Goal: Task Accomplishment & Management: Manage account settings

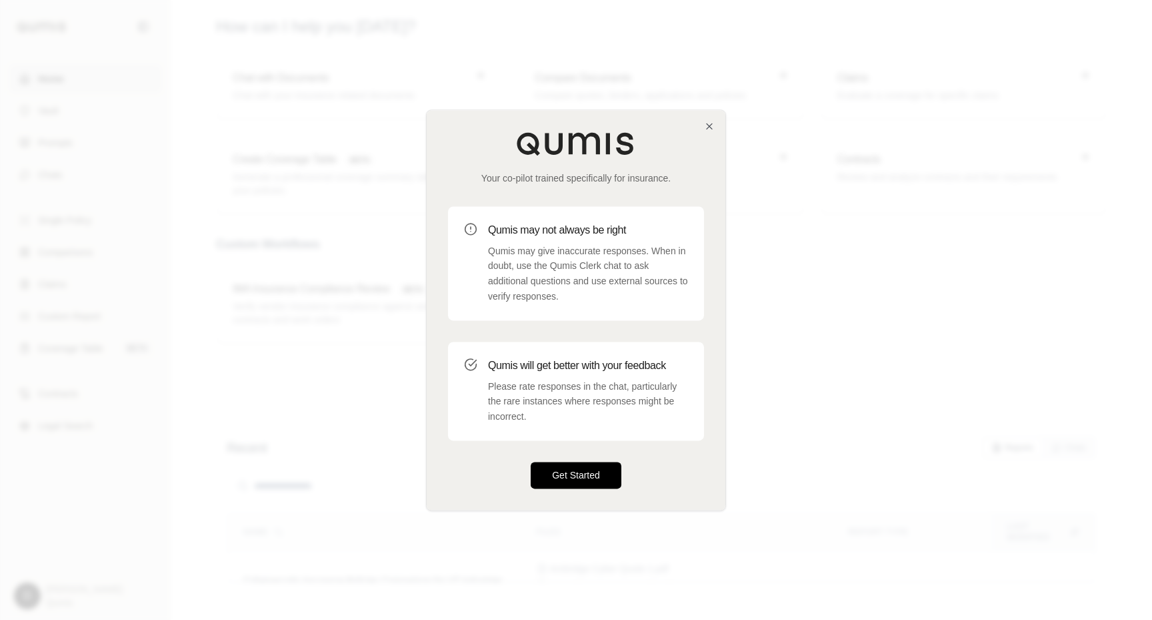
click at [577, 478] on button "Get Started" at bounding box center [576, 474] width 91 height 27
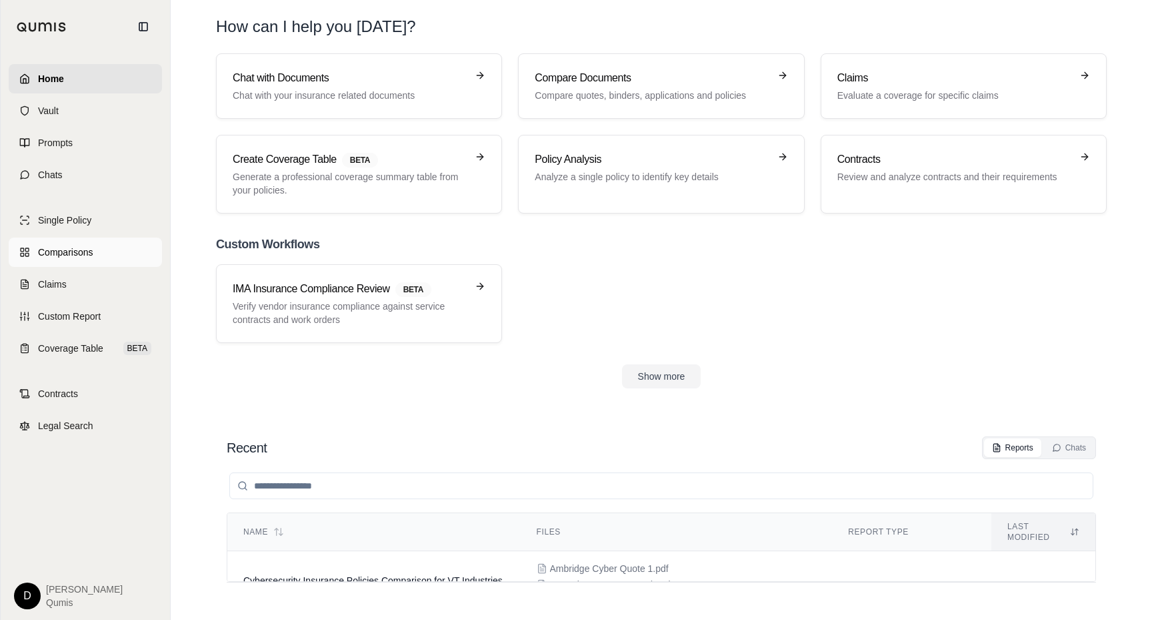
click at [87, 256] on span "Comparisons" at bounding box center [65, 251] width 55 height 13
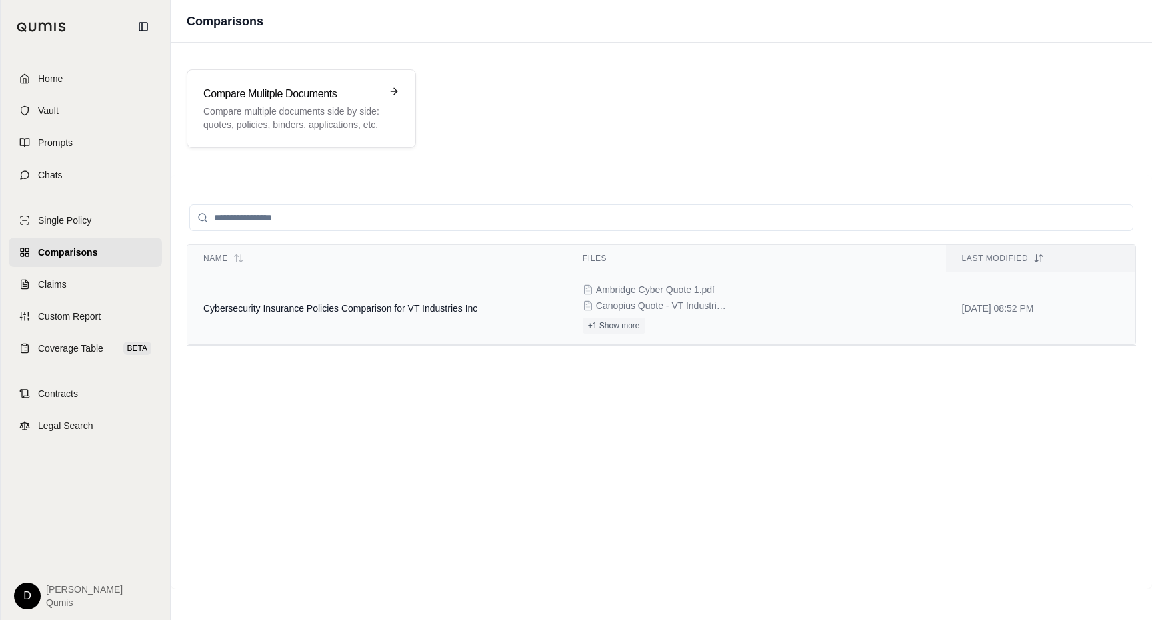
click at [316, 313] on td "Cybersecurity Insurance Policies Comparison for VT Industries Inc" at bounding box center [376, 308] width 379 height 73
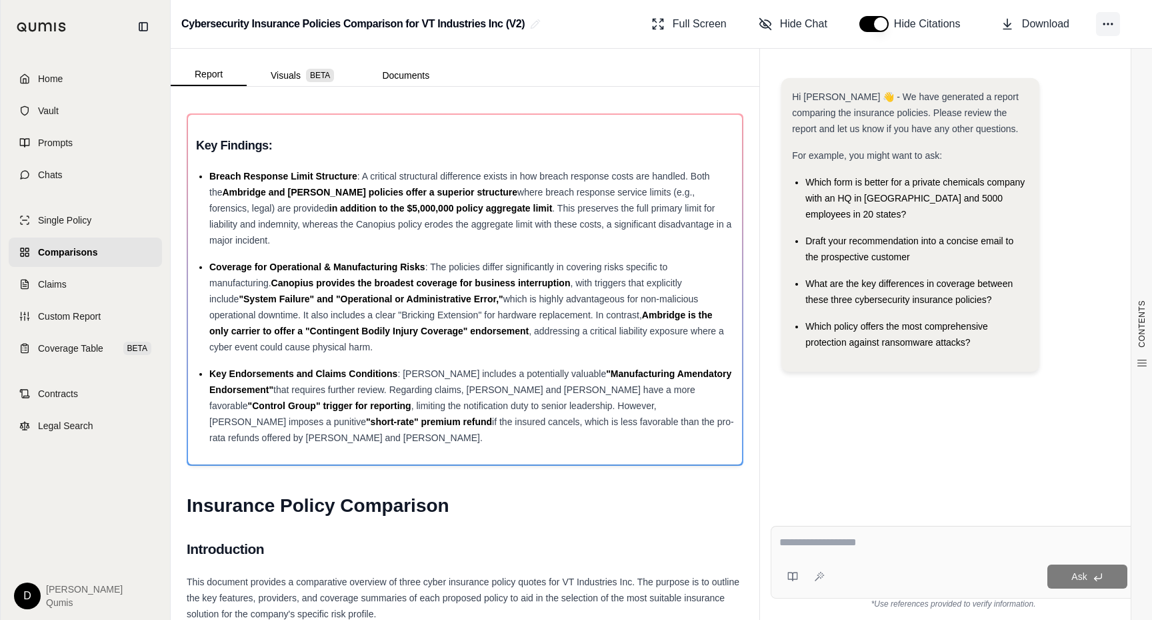
click at [1103, 20] on icon at bounding box center [1108, 23] width 13 height 13
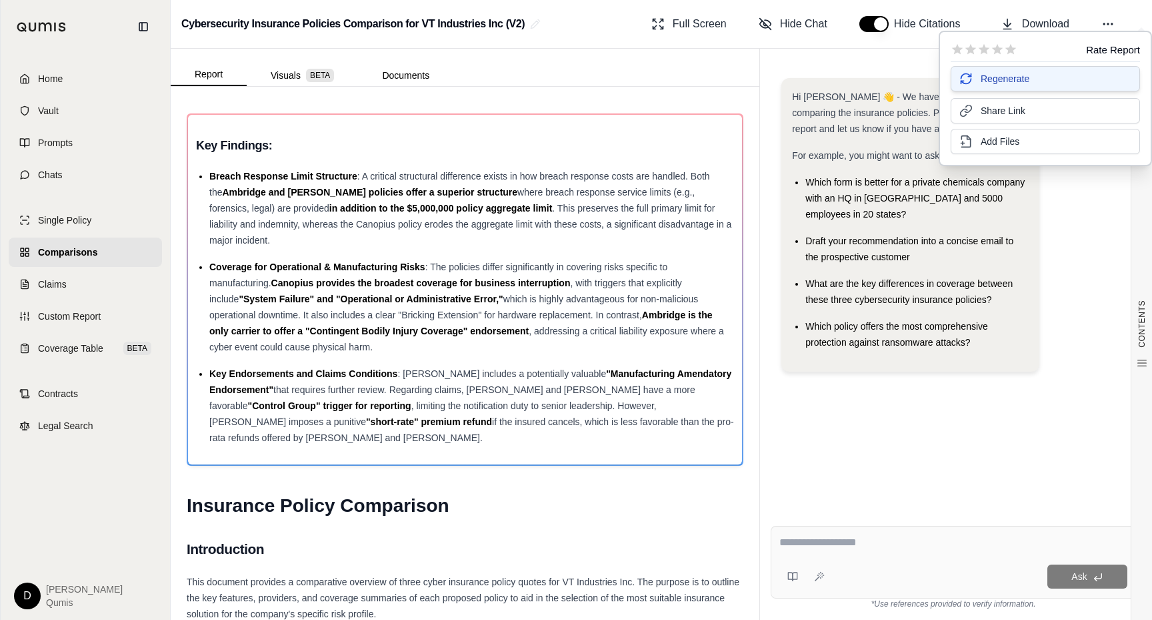
click at [1037, 80] on button "Regenerate" at bounding box center [1045, 78] width 189 height 25
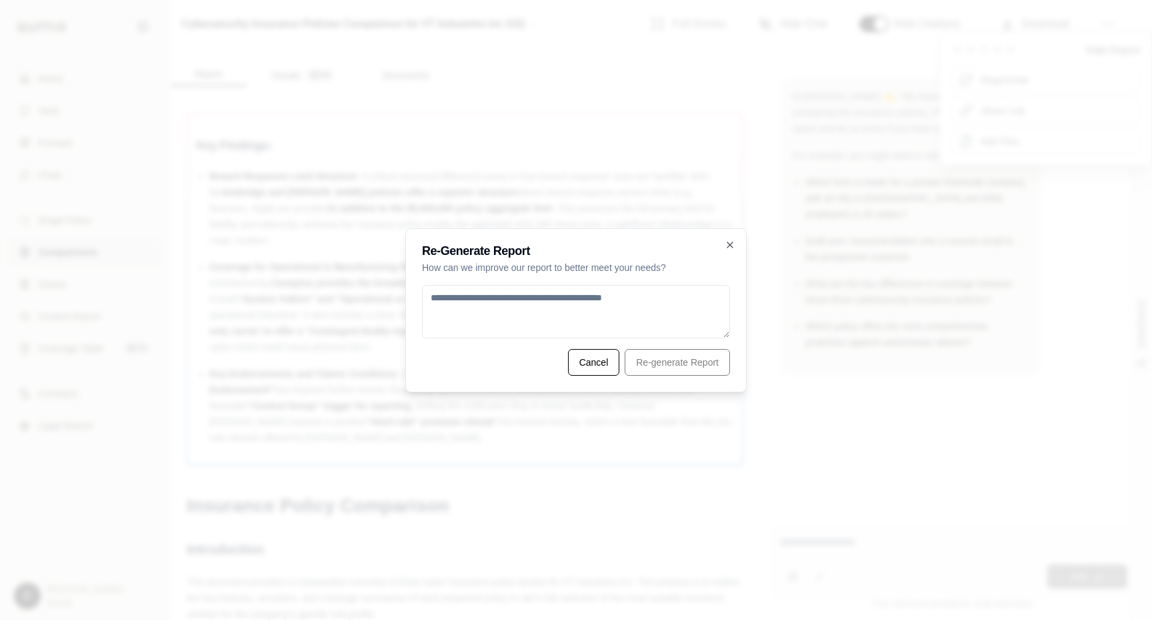
click at [594, 303] on textarea at bounding box center [576, 311] width 308 height 53
type textarea "****"
click at [703, 373] on button "Re-generate Report" at bounding box center [677, 362] width 105 height 27
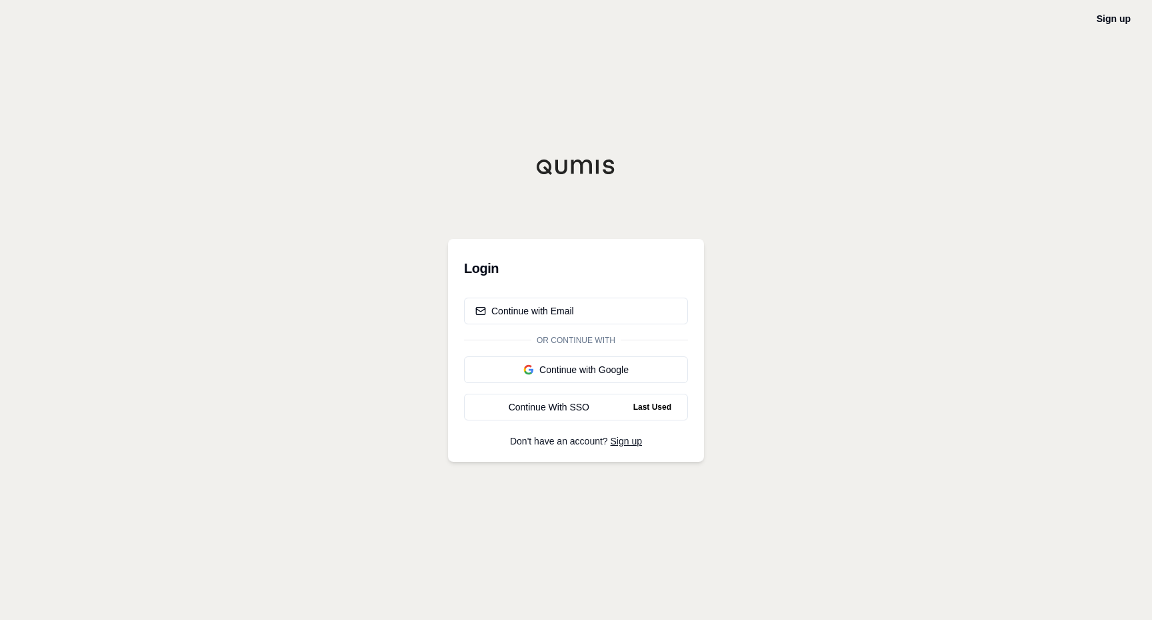
click at [802, 238] on div "Sign up Login Continue with Email Or continue with Continue with Google Continu…" at bounding box center [576, 310] width 1152 height 620
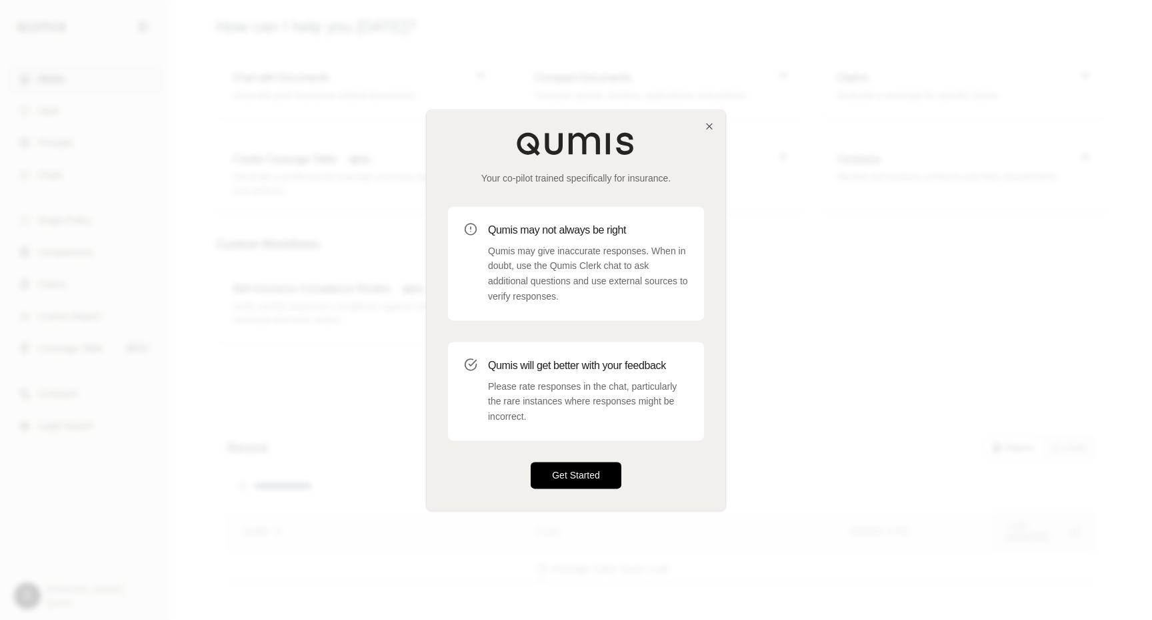
click at [573, 482] on button "Get Started" at bounding box center [576, 474] width 91 height 27
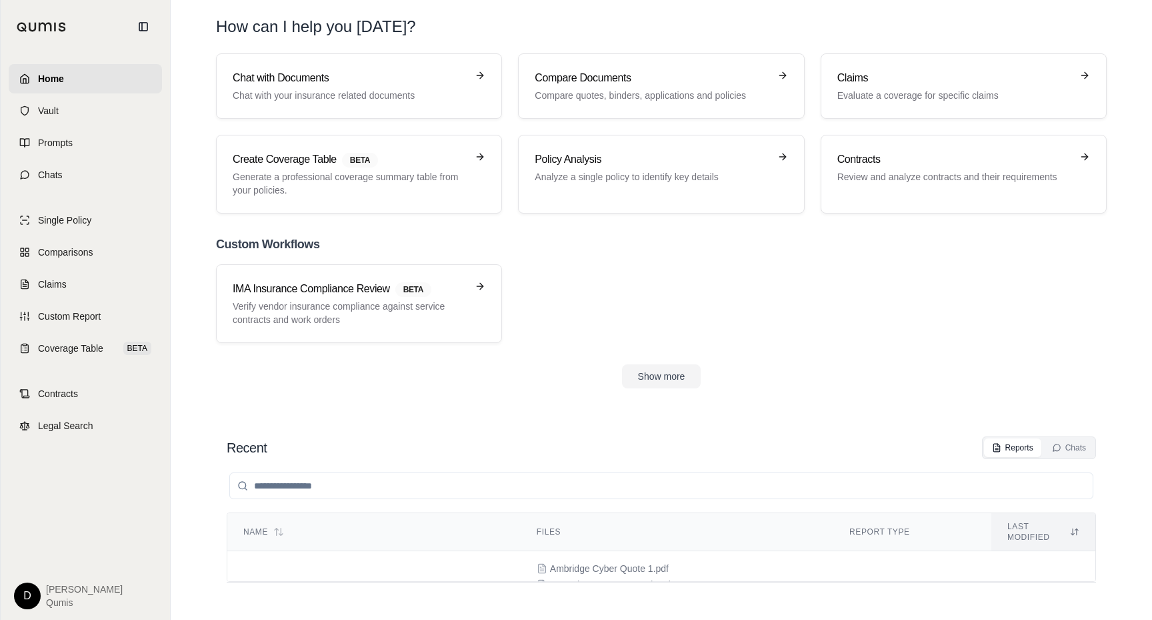
click at [41, 600] on div "D Dan Qumis" at bounding box center [85, 595] width 143 height 27
click at [30, 599] on html "Home Vault Prompts Chats Single Policy Comparisons Claims Custom Report Coverag…" at bounding box center [576, 310] width 1152 height 620
click at [47, 515] on link "Settings" at bounding box center [58, 516] width 110 height 21
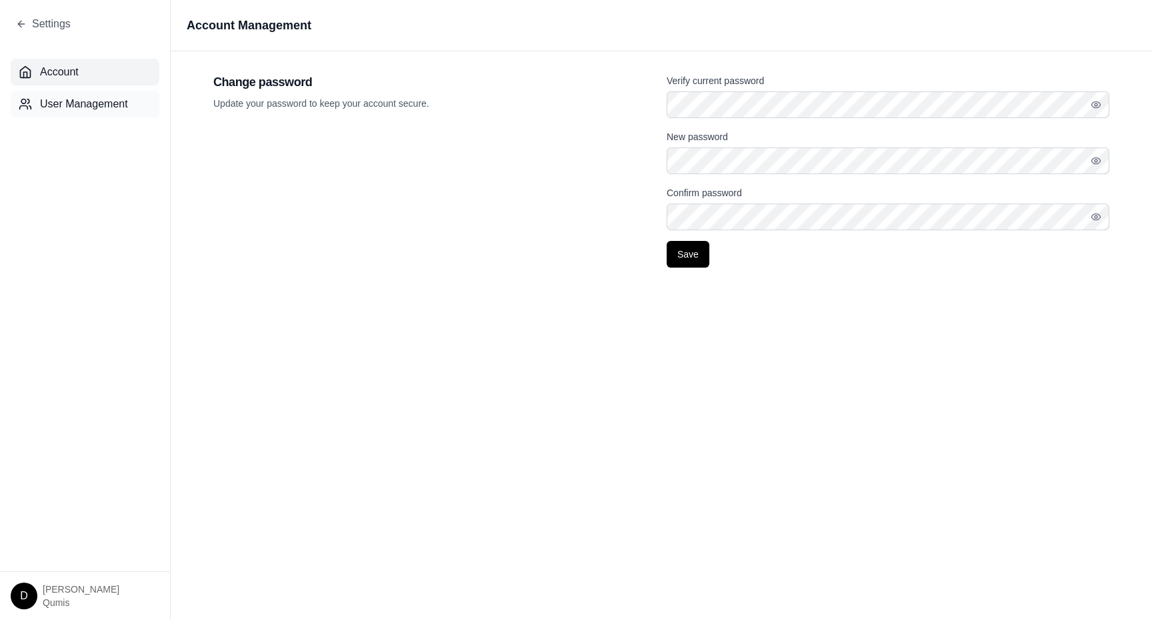
click at [85, 112] on button "User Management" at bounding box center [85, 104] width 149 height 27
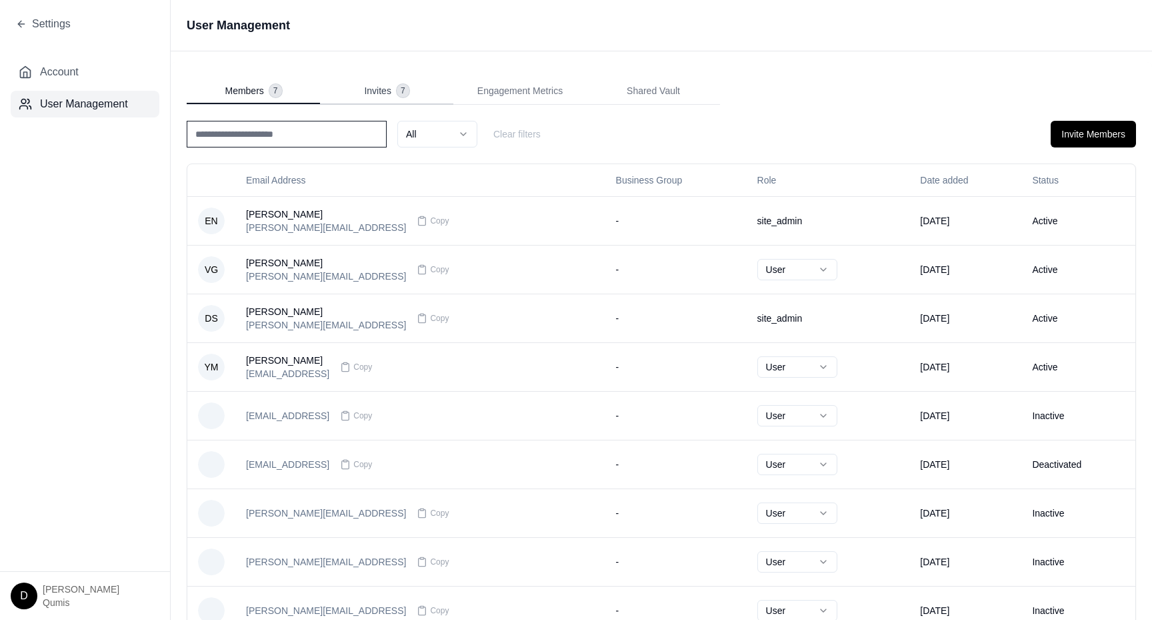
click at [391, 85] on div "Invites 7" at bounding box center [386, 90] width 45 height 13
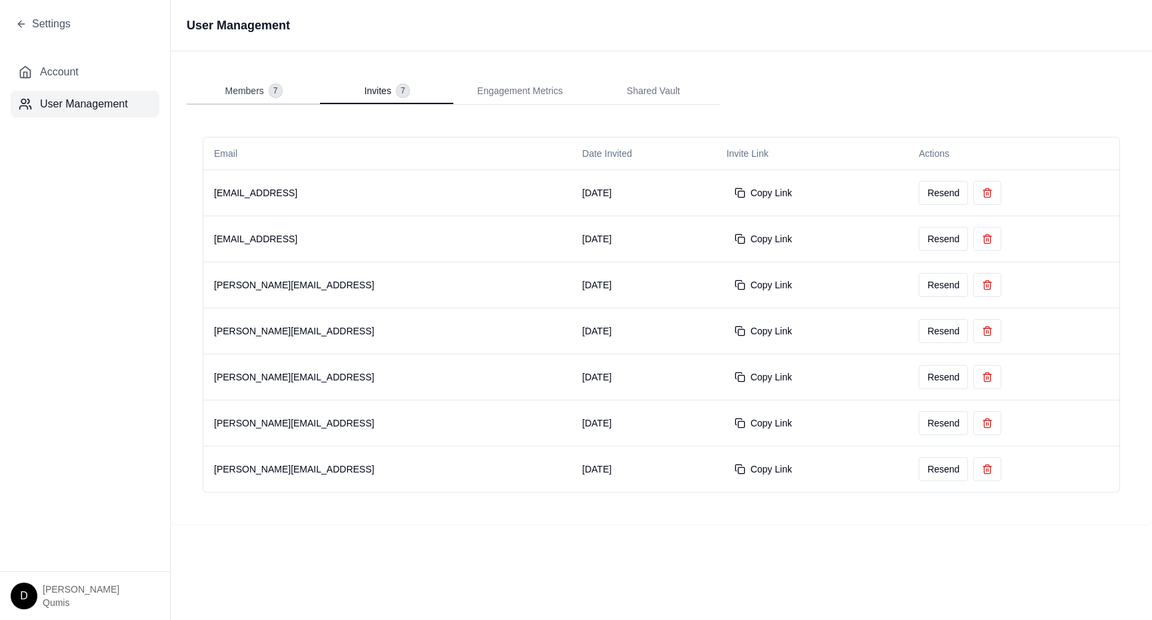
click at [255, 97] on button "Members 7" at bounding box center [253, 91] width 133 height 27
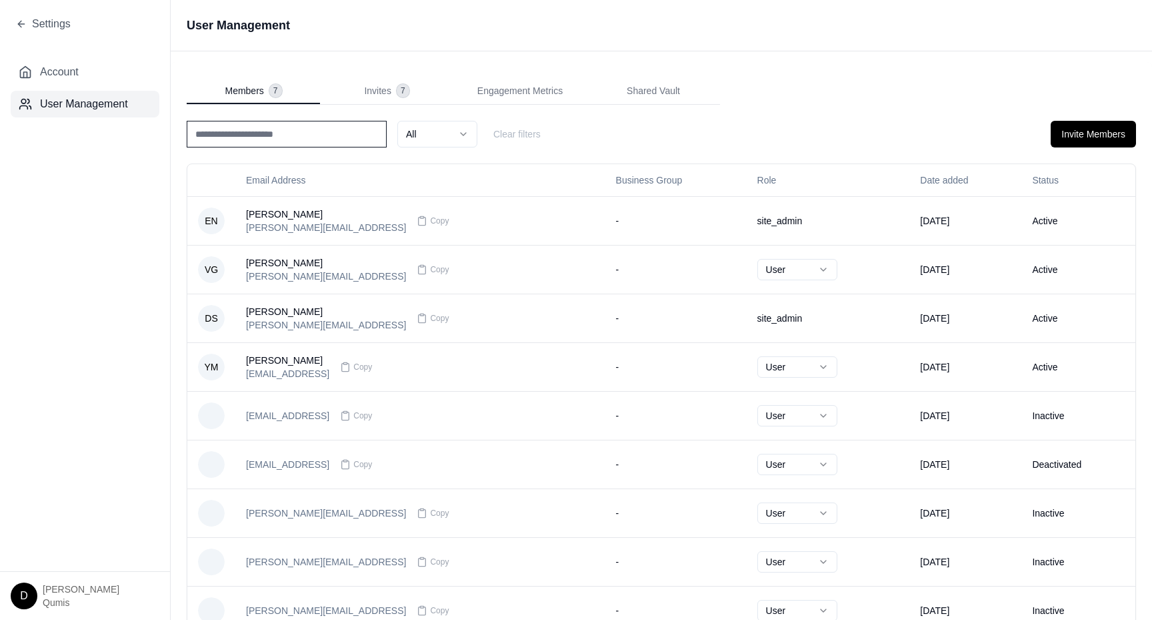
click at [536, 105] on div "Members 7 Invites 7 Engagement Metrics Shared Vault All Clear filters Invite Me…" at bounding box center [662, 413] width 950 height 671
click at [556, 88] on span "Engagement Metrics" at bounding box center [519, 90] width 85 height 13
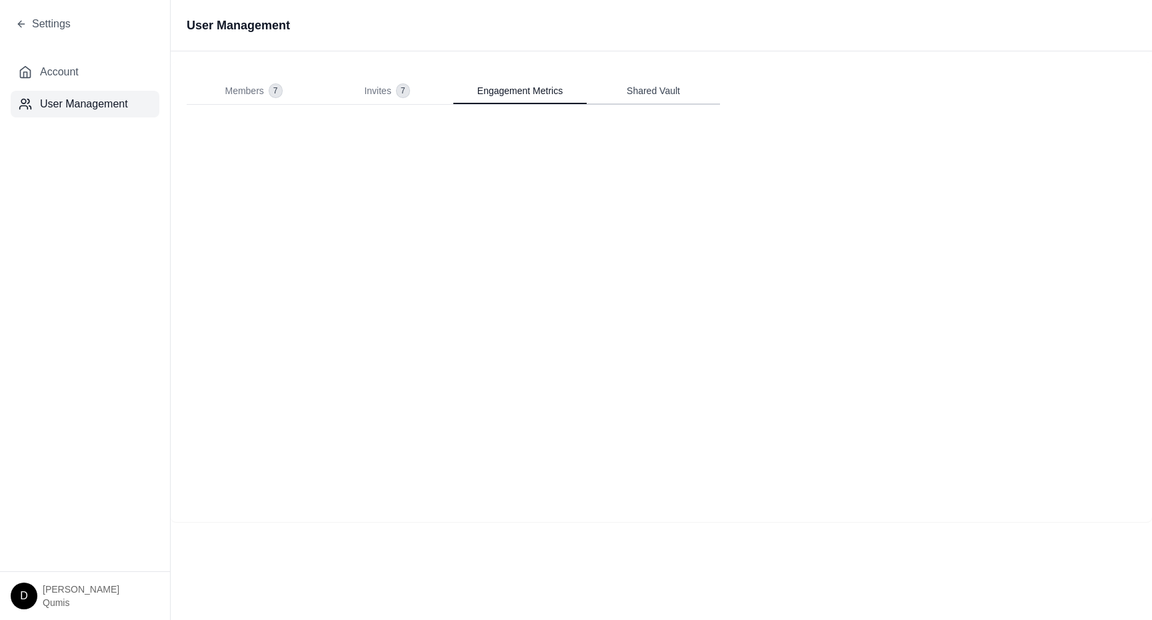
click at [652, 97] on span "Shared Vault" at bounding box center [653, 90] width 53 height 13
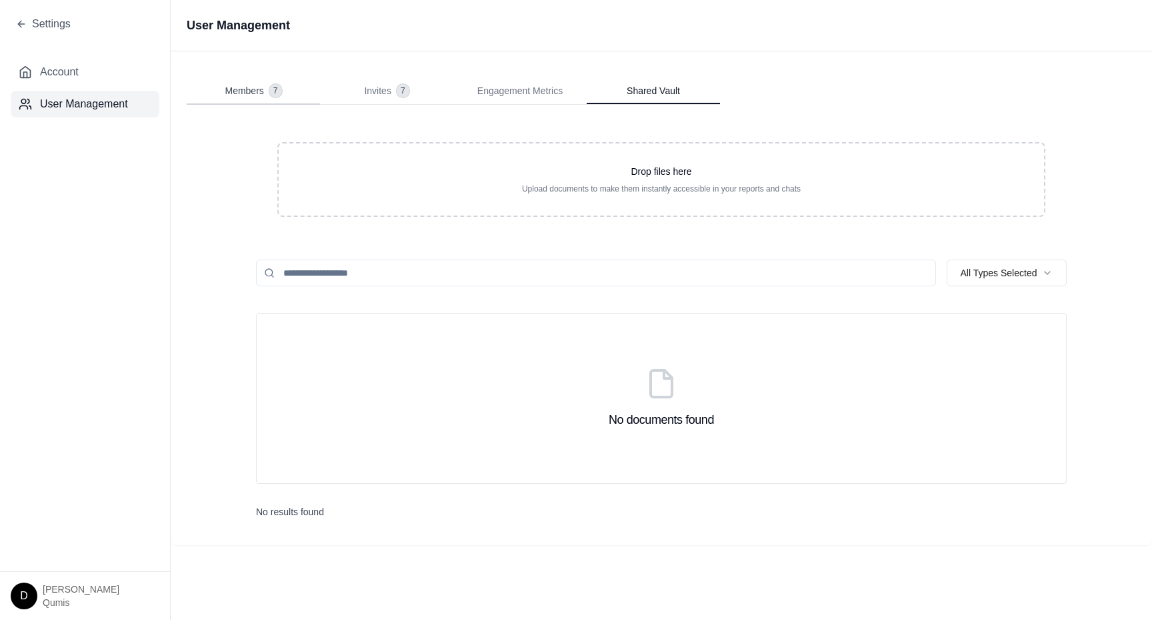
click at [239, 89] on span "Members" at bounding box center [244, 90] width 39 height 13
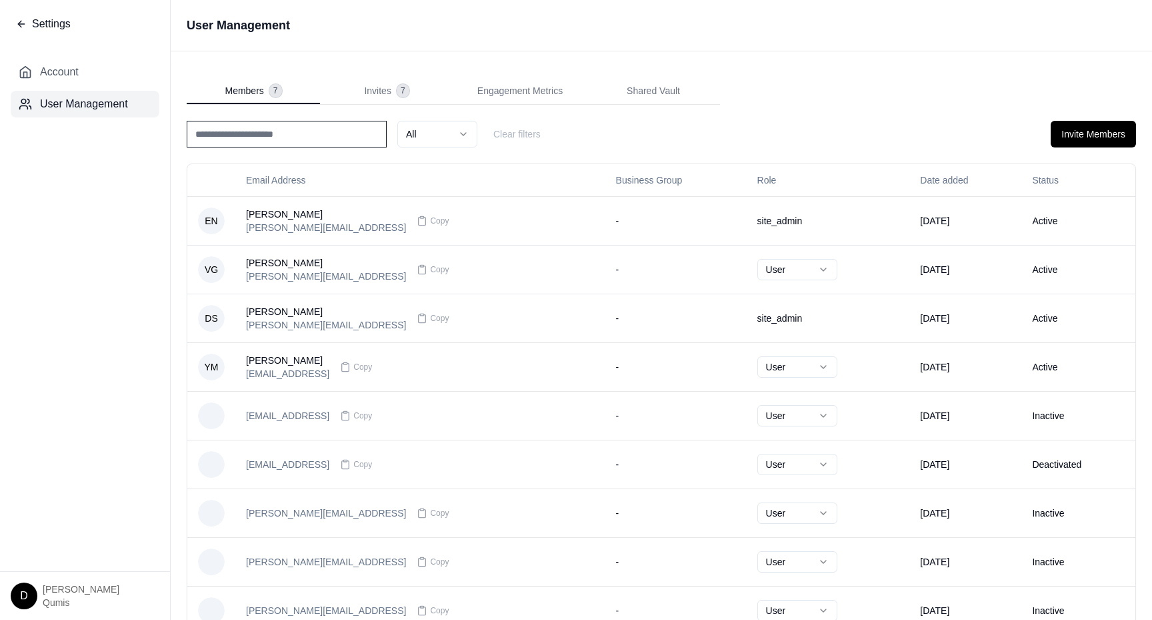
click at [25, 22] on icon at bounding box center [21, 24] width 11 height 11
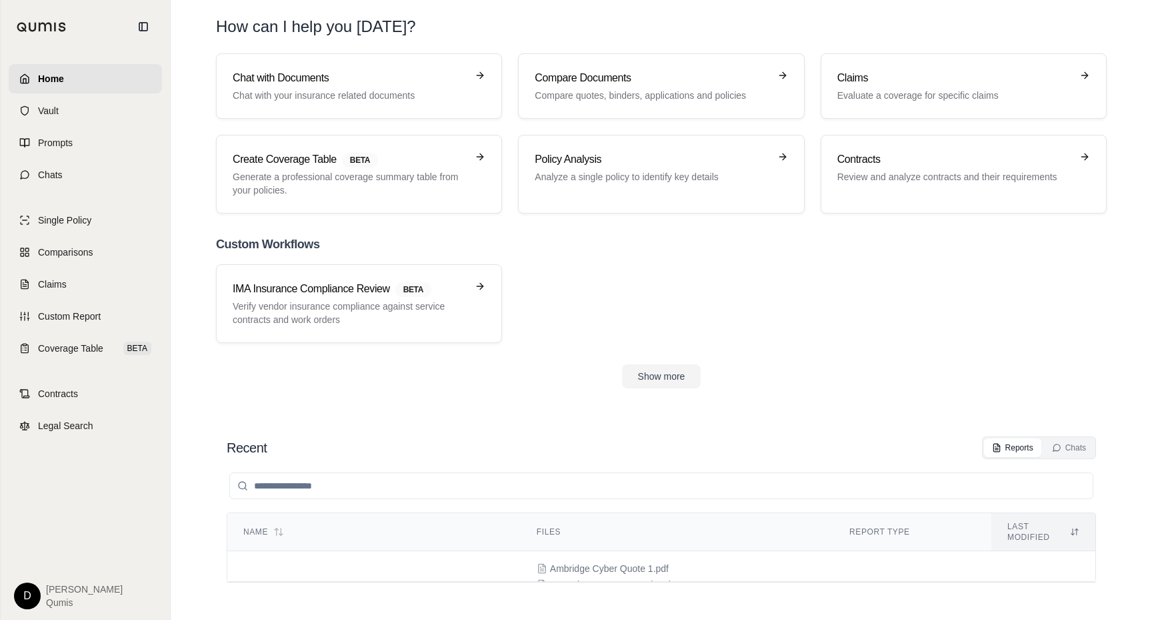
click at [20, 575] on div "D Dan Qumis" at bounding box center [85, 590] width 153 height 37
click at [21, 596] on html "Home Vault Prompts Chats Single Policy Comparisons Claims Custom Report Coverag…" at bounding box center [576, 310] width 1152 height 620
click at [65, 500] on link "Site Admin Portal" at bounding box center [58, 495] width 110 height 21
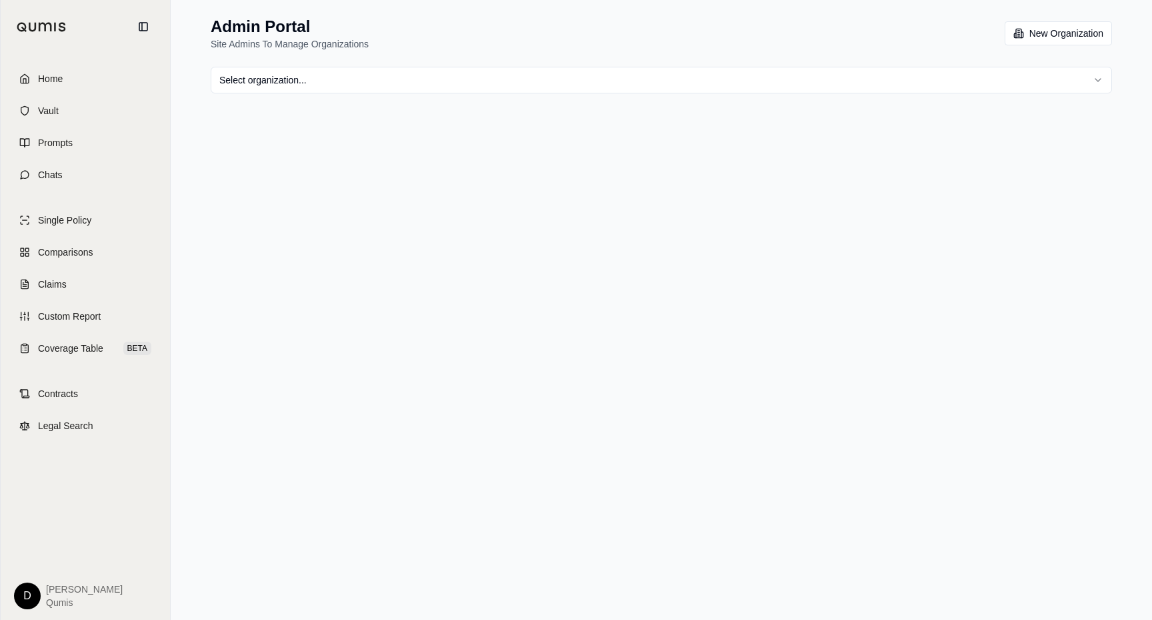
click at [23, 597] on html "Home Vault Prompts Chats Single Policy Comparisons Claims Custom Report Coverag…" at bounding box center [576, 310] width 1152 height 620
click at [129, 443] on html "Home Vault Prompts Chats Single Policy Comparisons Claims Custom Report Coverag…" at bounding box center [576, 310] width 1152 height 620
click at [68, 79] on link "Home" at bounding box center [85, 78] width 153 height 29
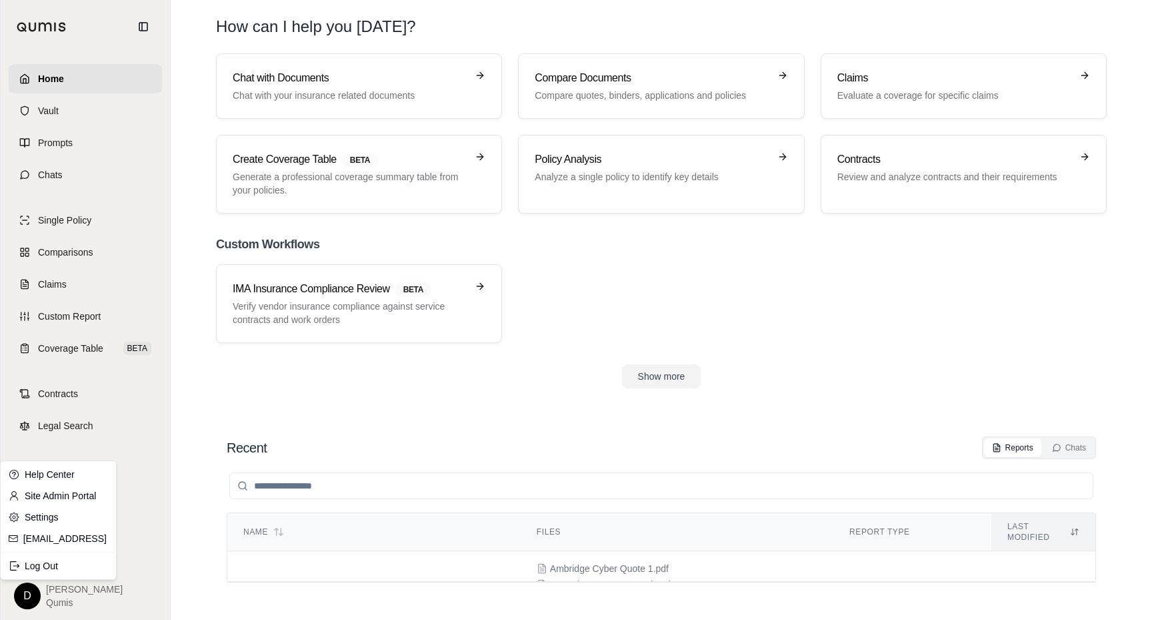
click at [33, 590] on html "Home Vault Prompts Chats Single Policy Comparisons Claims Custom Report Coverag…" at bounding box center [576, 310] width 1152 height 620
click at [41, 566] on div "Log Out" at bounding box center [58, 565] width 110 height 21
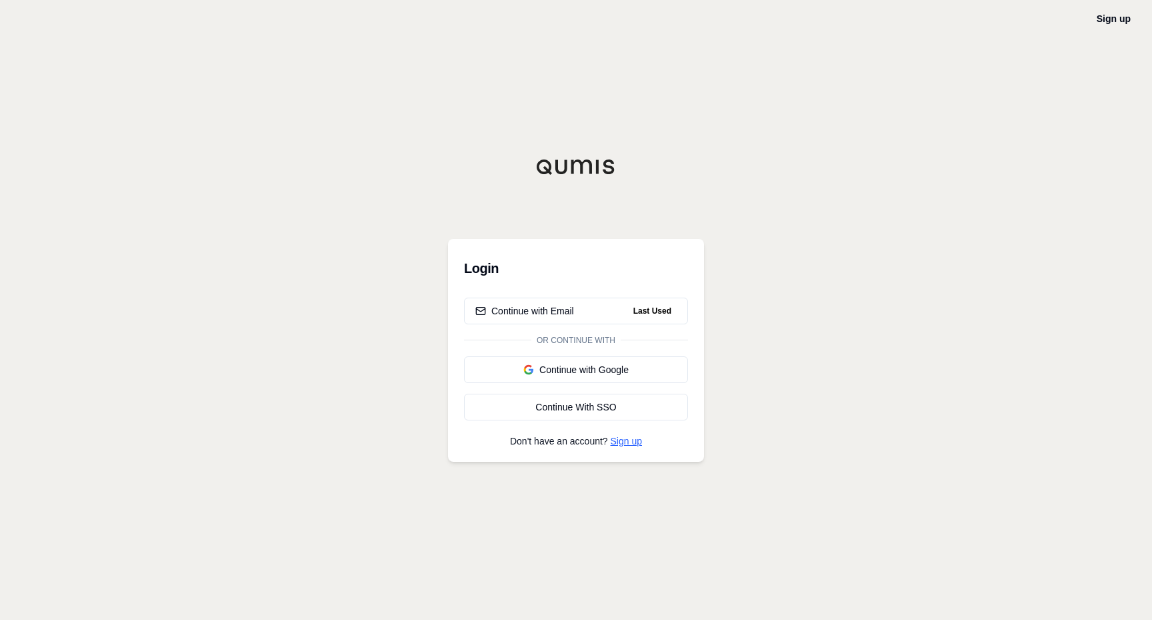
click at [632, 444] on link "Sign up" at bounding box center [626, 440] width 31 height 11
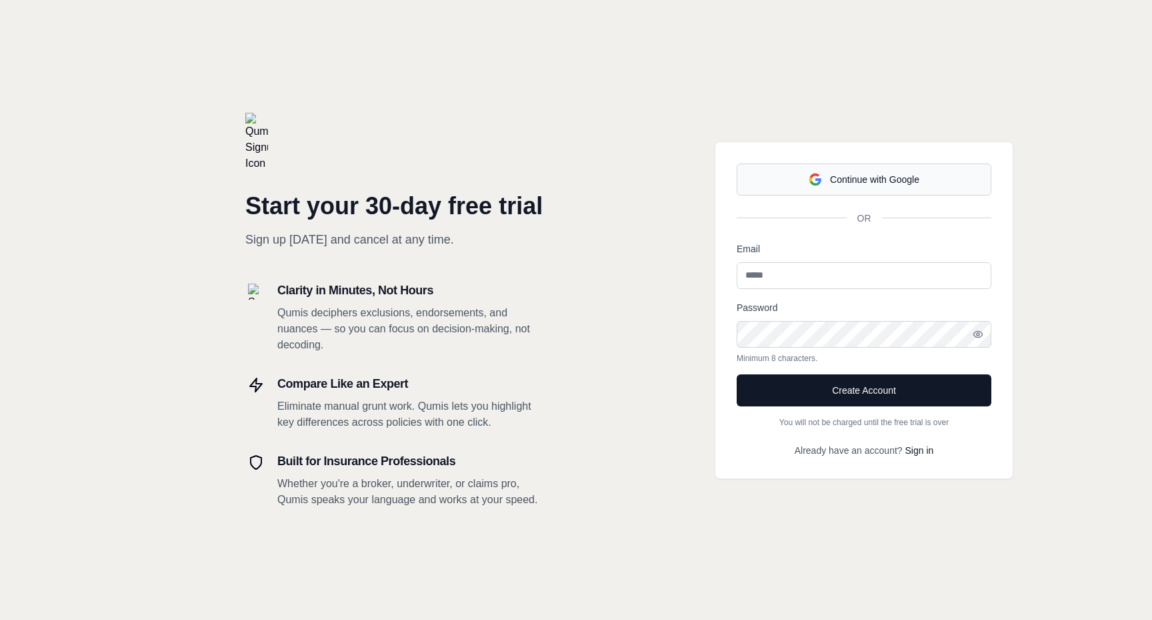
click at [811, 181] on icon "button" at bounding box center [814, 182] width 9 height 5
click at [853, 267] on input "Email" at bounding box center [864, 275] width 255 height 27
click at [830, 418] on p "You will not be charged until the free trial is over" at bounding box center [864, 422] width 255 height 11
click at [252, 113] on img at bounding box center [256, 142] width 23 height 59
click at [808, 282] on input "Email" at bounding box center [864, 275] width 255 height 27
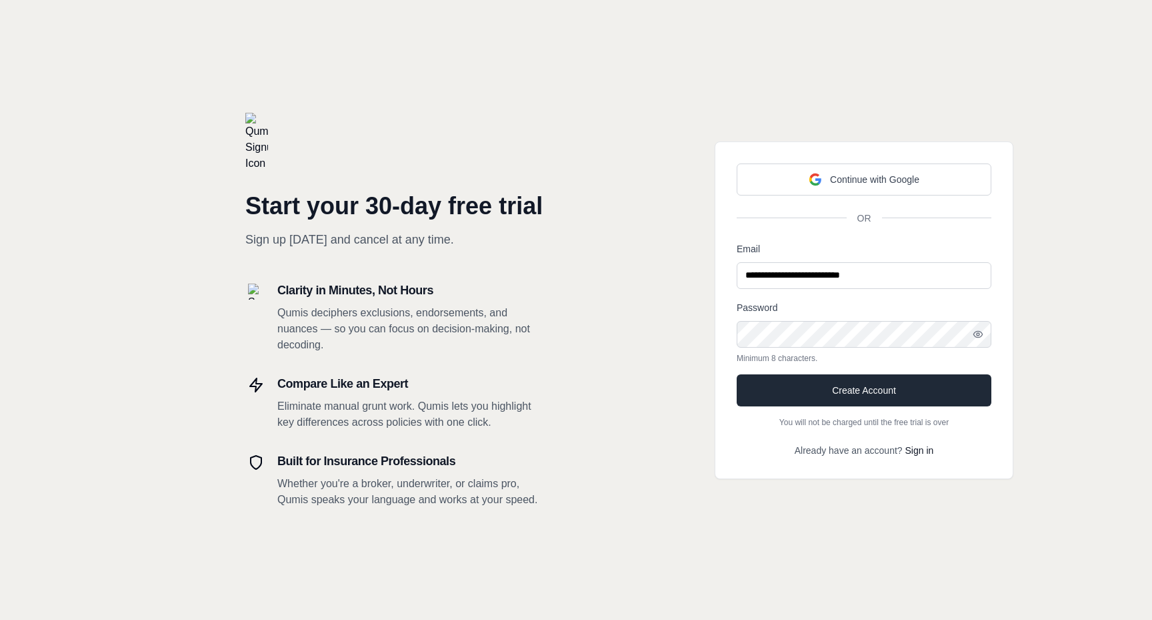
click at [866, 395] on button "Create Account" at bounding box center [864, 390] width 255 height 32
click at [1104, 404] on div "**********" at bounding box center [864, 310] width 576 height 620
click at [904, 389] on button "Create Account" at bounding box center [864, 390] width 255 height 32
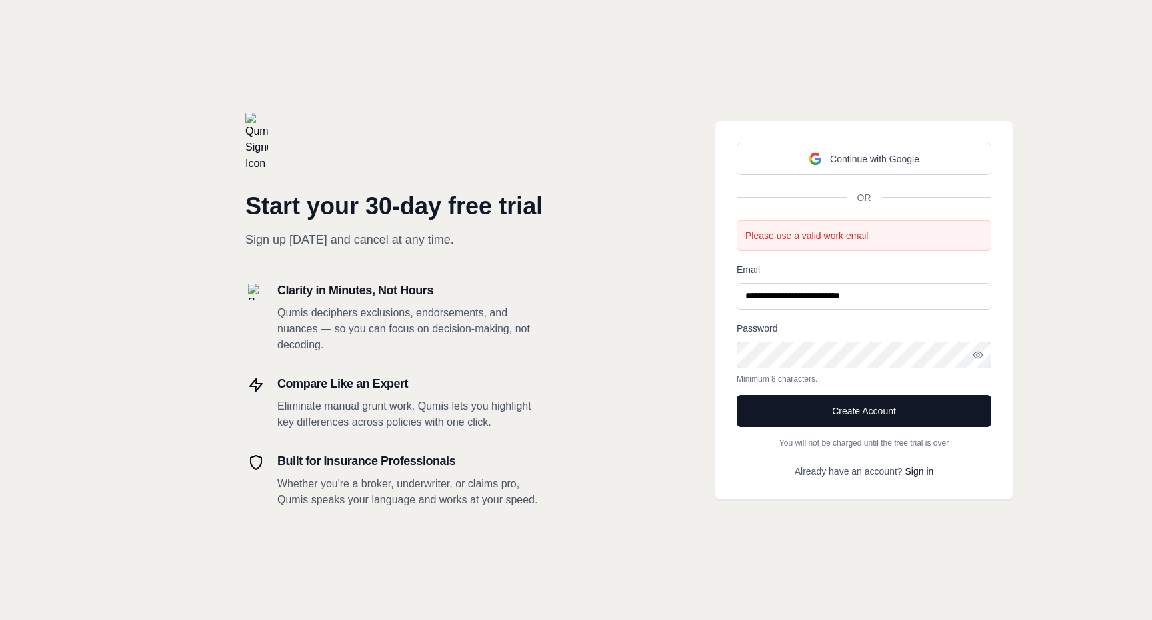
click at [912, 295] on input "**********" at bounding box center [864, 296] width 255 height 27
type input "**********"
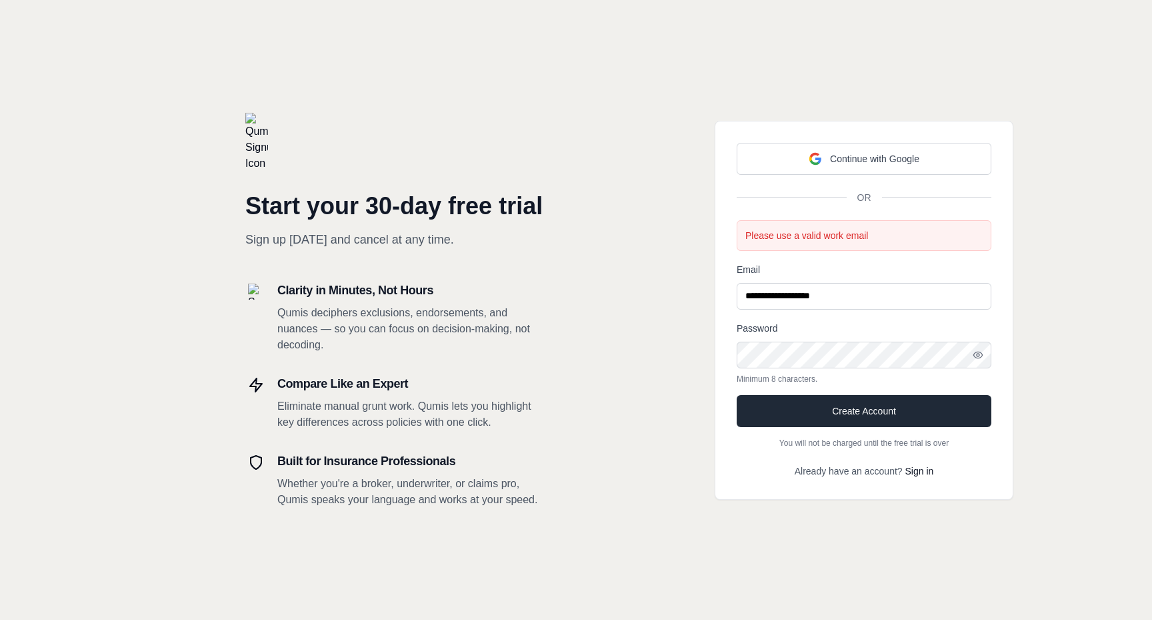
click at [918, 405] on button "Create Account" at bounding box center [864, 411] width 255 height 32
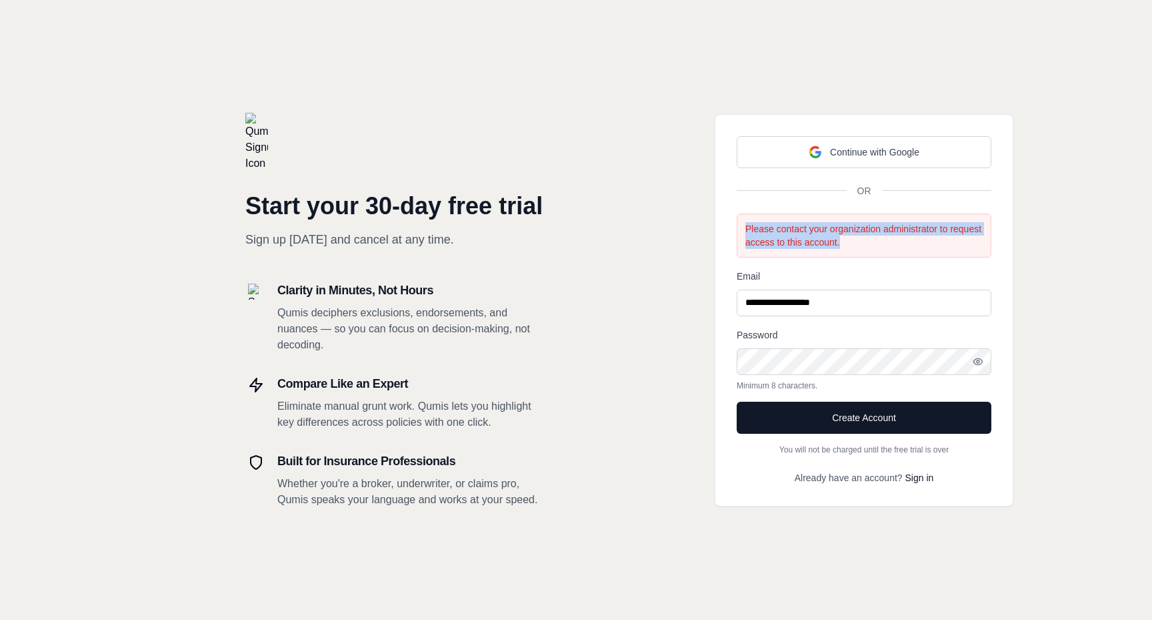
drag, startPoint x: 860, startPoint y: 243, endPoint x: 742, endPoint y: 230, distance: 118.8
click at [742, 230] on div "Please contact your organization administrator to request access to this accoun…" at bounding box center [864, 235] width 255 height 44
drag, startPoint x: 842, startPoint y: 241, endPoint x: 756, endPoint y: 227, distance: 87.3
click at [756, 227] on p "Please contact your organization administrator to request access to this accoun…" at bounding box center [864, 235] width 237 height 27
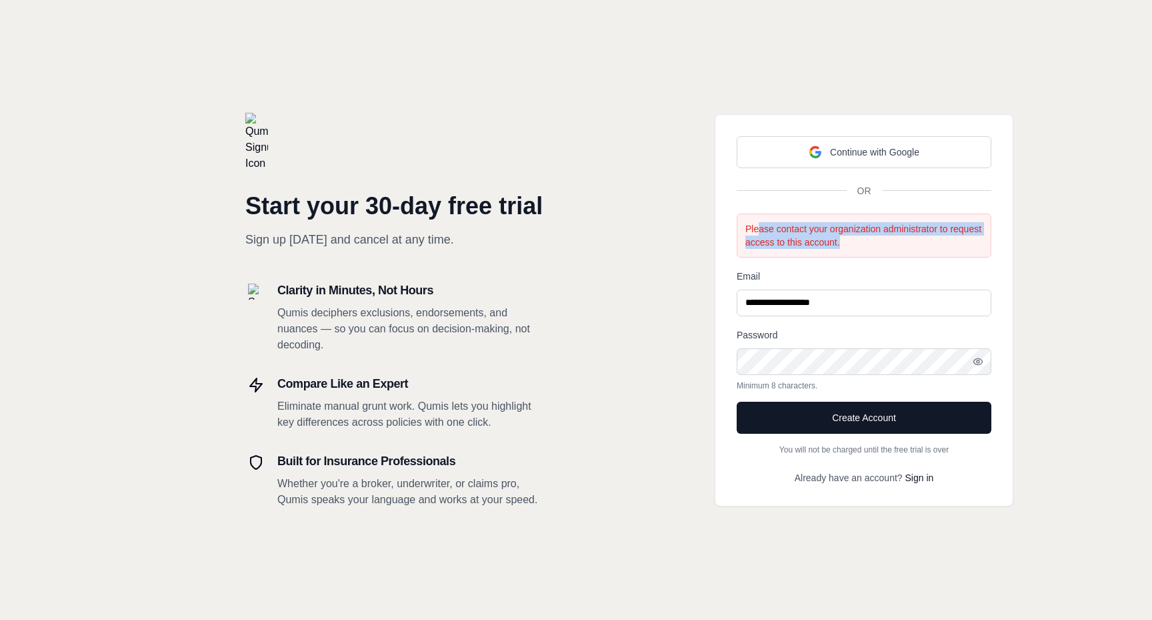
click at [756, 227] on p "Please contact your organization administrator to request access to this accoun…" at bounding box center [864, 235] width 237 height 27
click at [252, 143] on img at bounding box center [256, 142] width 23 height 59
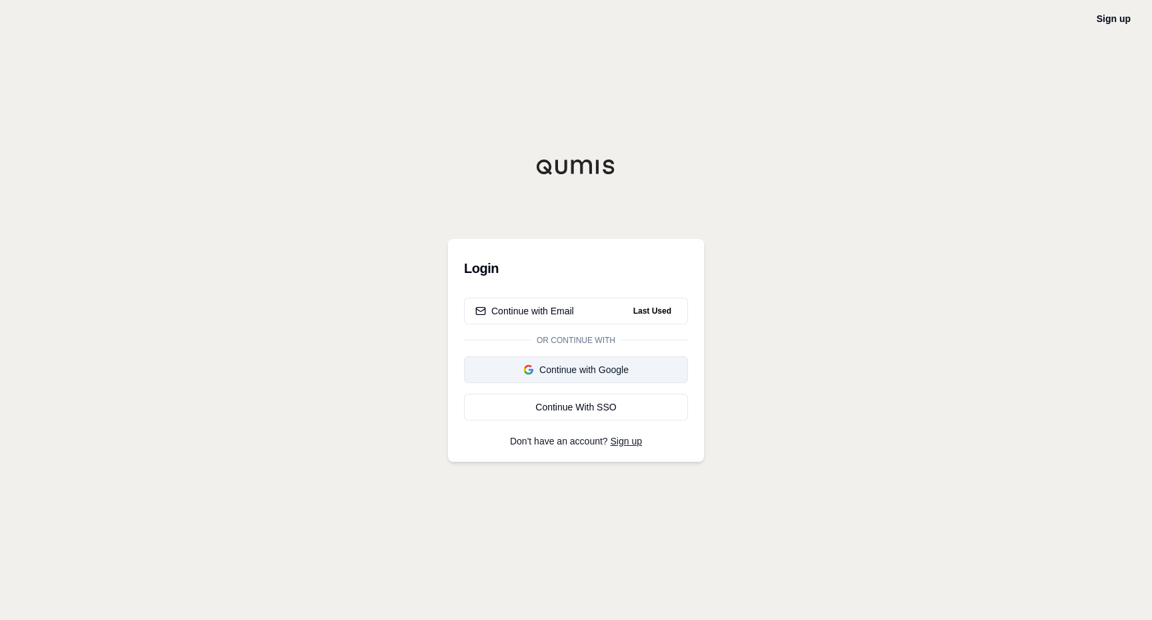
click at [585, 372] on div "Continue with Google" at bounding box center [575, 369] width 201 height 13
click at [537, 311] on div "Continue with Email" at bounding box center [524, 310] width 99 height 13
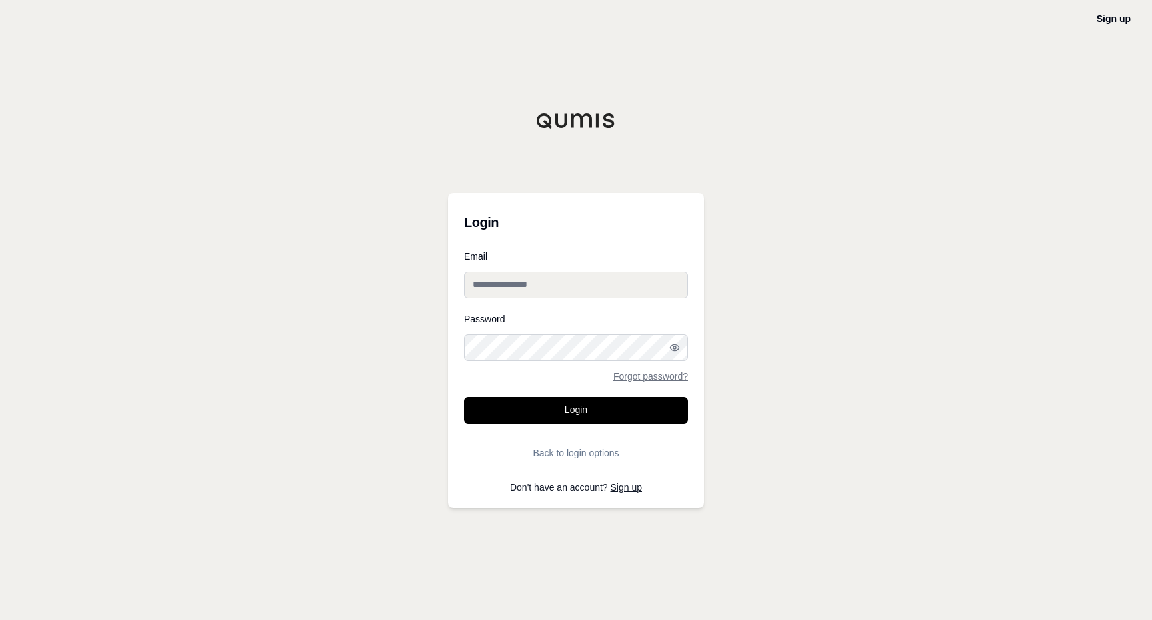
click at [531, 283] on input "Email" at bounding box center [576, 284] width 224 height 27
type input "**********"
click at [622, 403] on button "Login" at bounding box center [576, 410] width 224 height 27
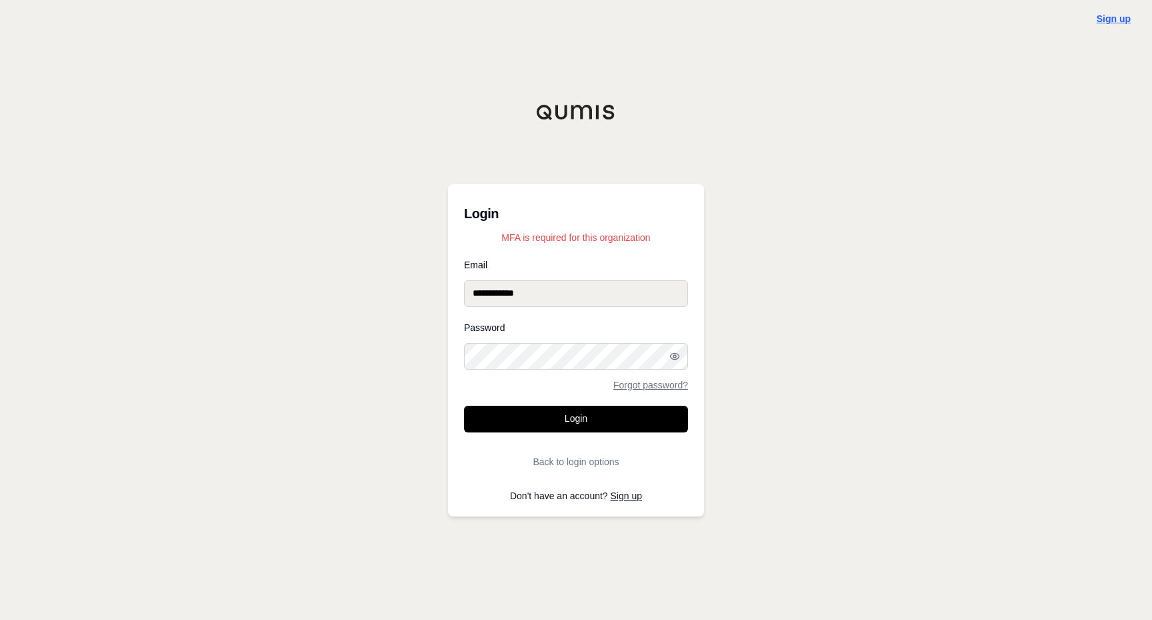
click at [1117, 17] on link "Sign up" at bounding box center [1114, 18] width 34 height 11
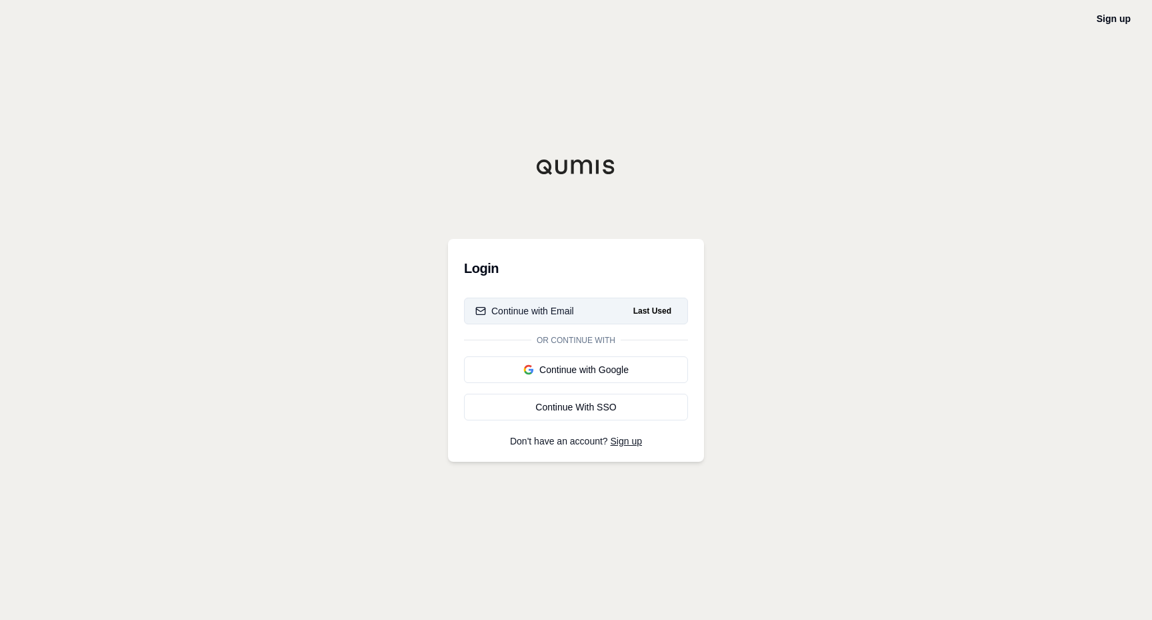
click at [570, 315] on div "Continue with Email" at bounding box center [524, 310] width 99 height 13
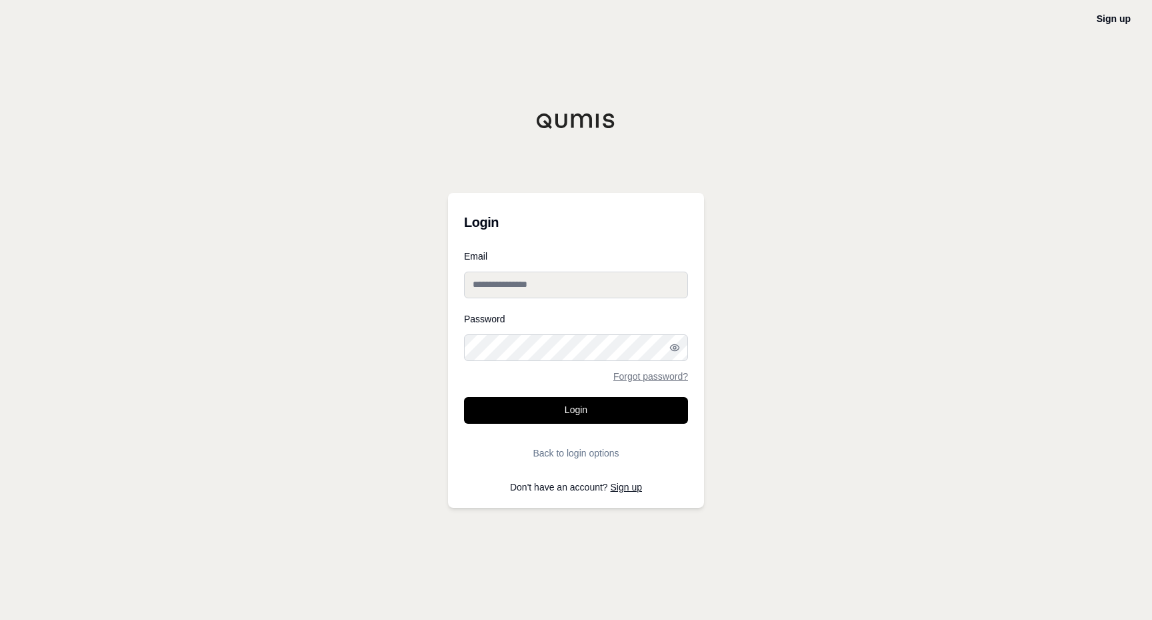
click at [545, 286] on input "Email" at bounding box center [576, 284] width 224 height 27
type input "**********"
click at [578, 405] on button "Login" at bounding box center [576, 410] width 224 height 27
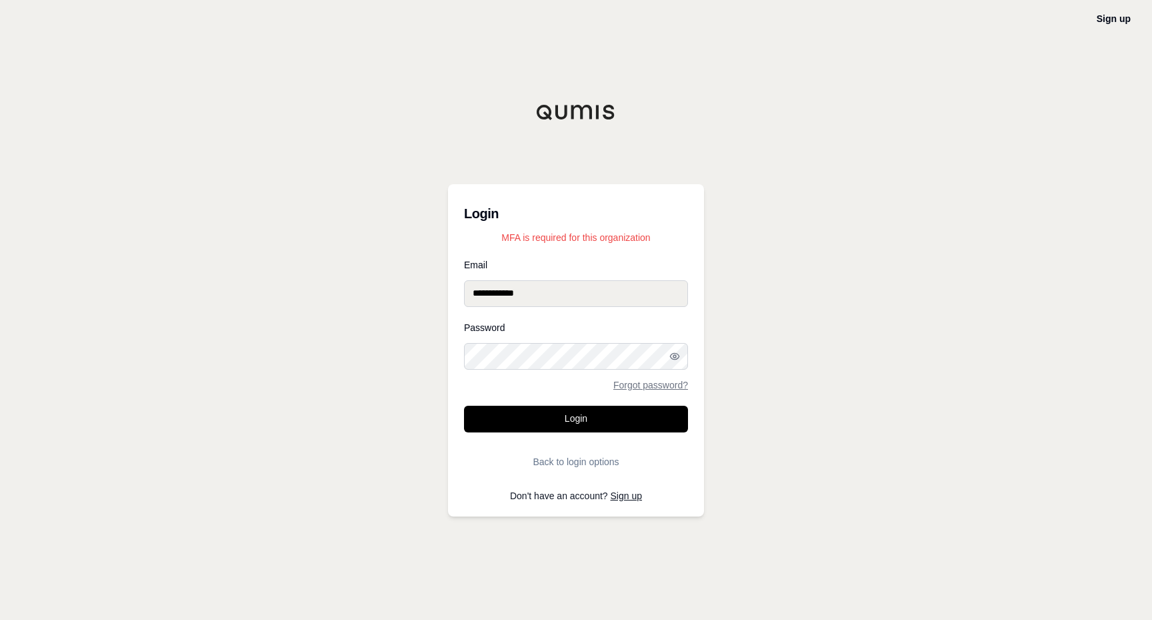
click at [540, 227] on div "Login MFA is required for this organization" at bounding box center [576, 222] width 224 height 44
drag, startPoint x: 501, startPoint y: 239, endPoint x: 622, endPoint y: 238, distance: 120.7
click at [622, 238] on p "MFA is required for this organization" at bounding box center [576, 237] width 224 height 13
click at [560, 461] on button "Back to login options" at bounding box center [576, 461] width 224 height 27
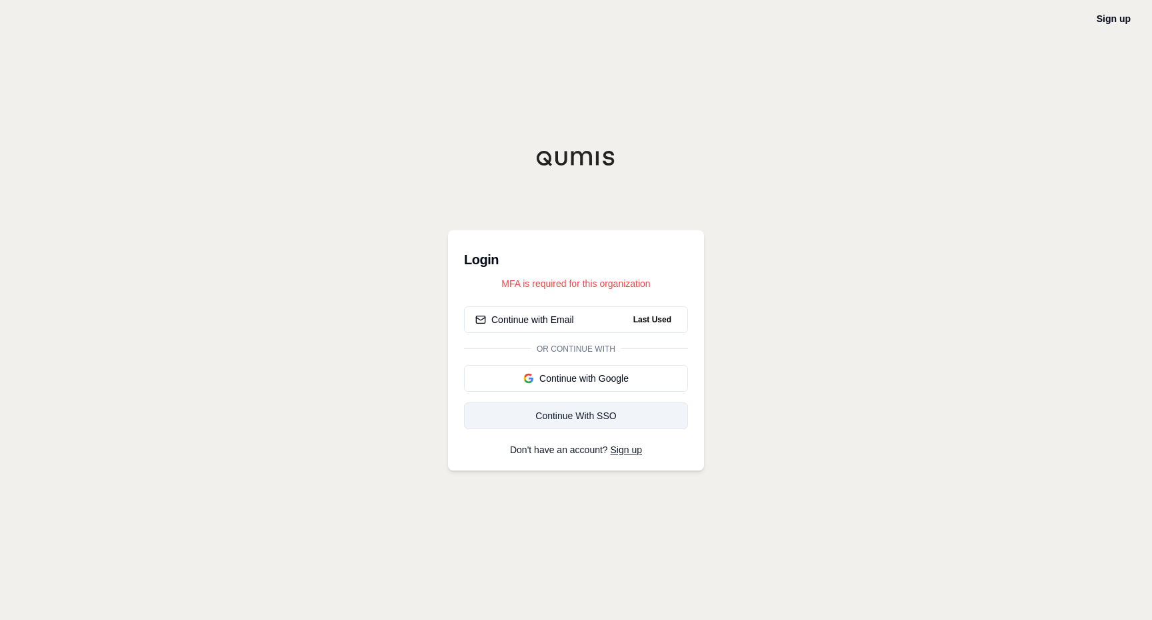
click at [562, 421] on div "Continue With SSO" at bounding box center [575, 415] width 201 height 13
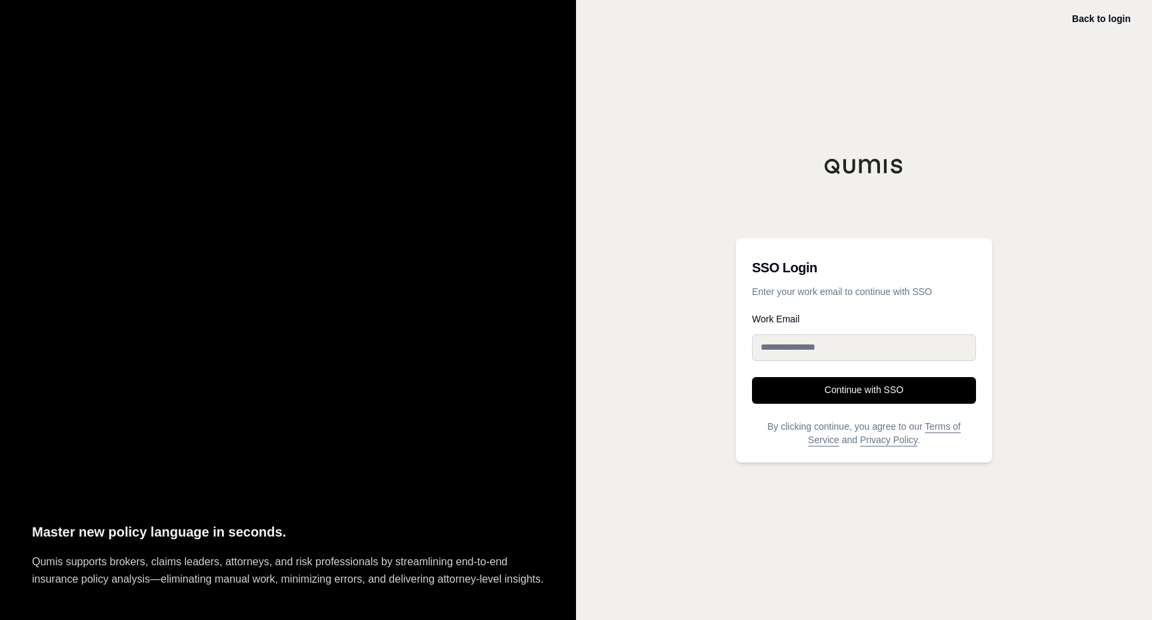
click at [840, 351] on input "Work Email" at bounding box center [864, 347] width 224 height 27
click at [1057, 315] on div "Back to login SSO Login Enter your work email to continue with SSO Work Email C…" at bounding box center [864, 310] width 576 height 620
click at [941, 426] on link "Terms of Service" at bounding box center [884, 433] width 153 height 24
click at [808, 347] on input "Work Email" at bounding box center [864, 347] width 224 height 27
type input "**********"
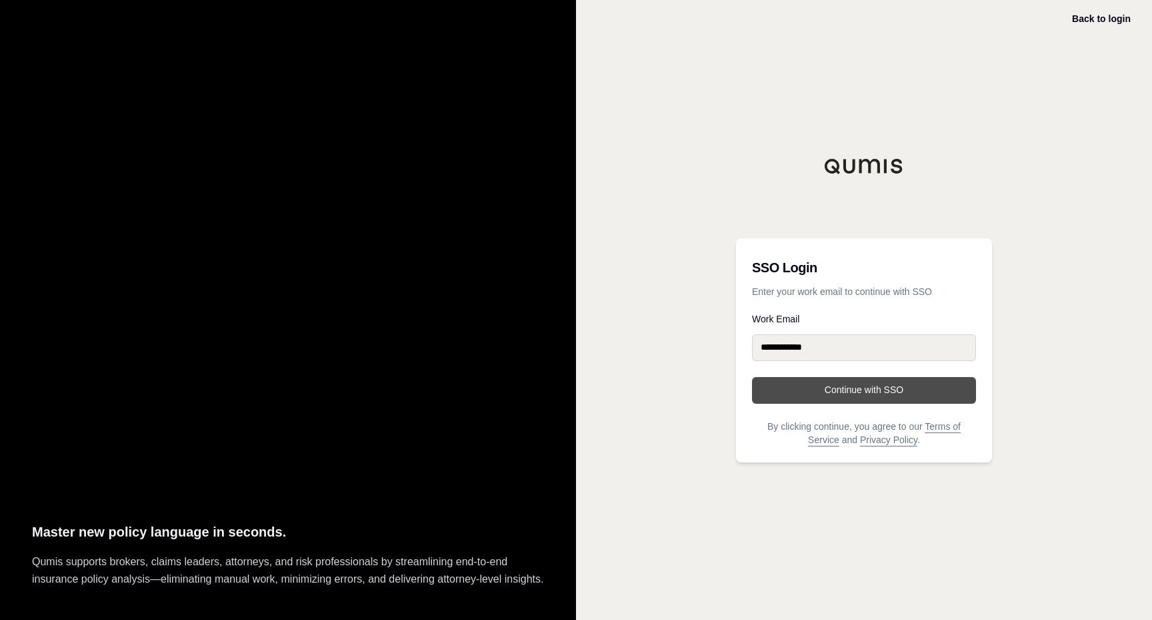
click at [844, 395] on button "Continue with SSO" at bounding box center [864, 390] width 224 height 27
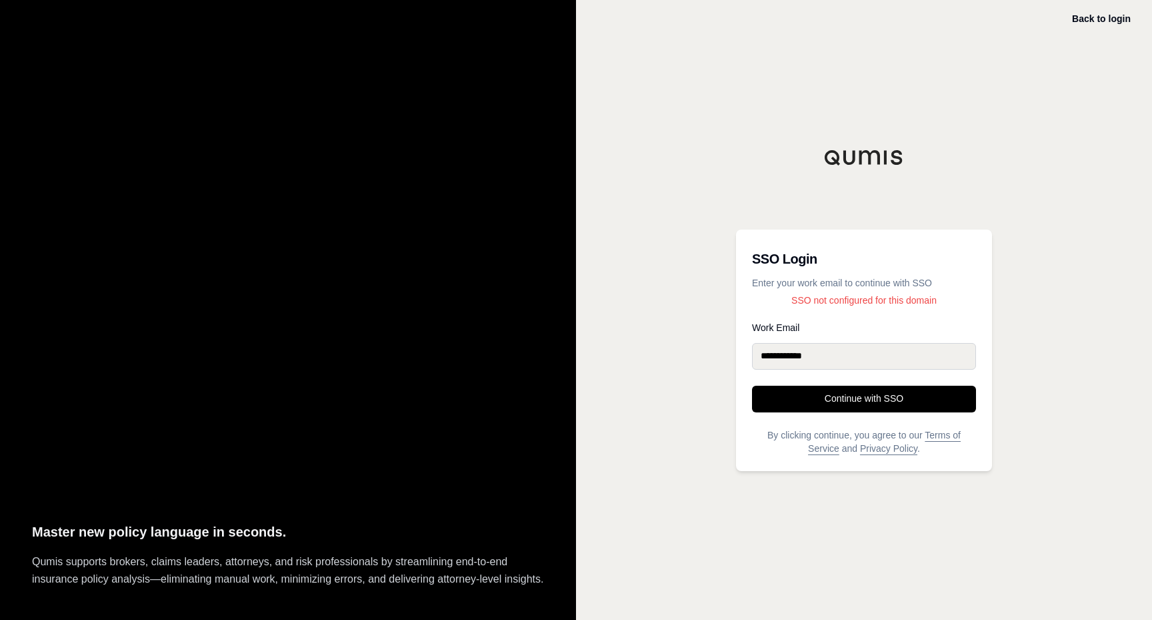
click at [1032, 195] on div "**********" at bounding box center [864, 310] width 576 height 620
